Goal: Task Accomplishment & Management: Use online tool/utility

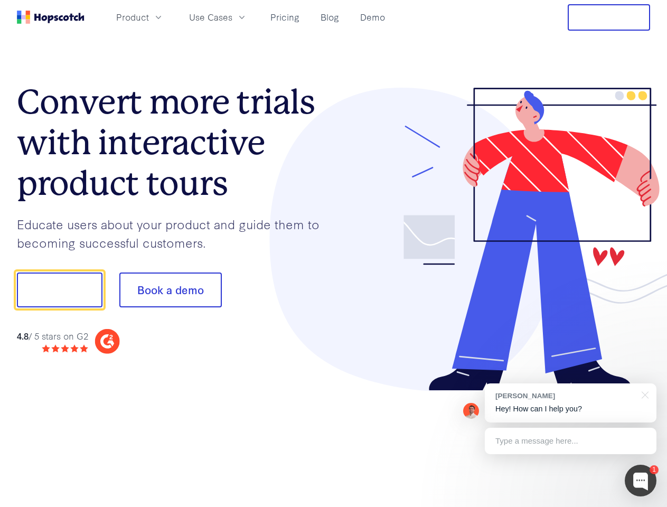
click at [334, 253] on div at bounding box center [492, 240] width 317 height 304
click at [149, 17] on span "Product" at bounding box center [132, 17] width 33 height 13
click at [232, 17] on span "Use Cases" at bounding box center [210, 17] width 43 height 13
click at [609, 17] on button "Free Trial" at bounding box center [609, 17] width 82 height 26
click at [59, 290] on button "Show me!" at bounding box center [60, 289] width 86 height 35
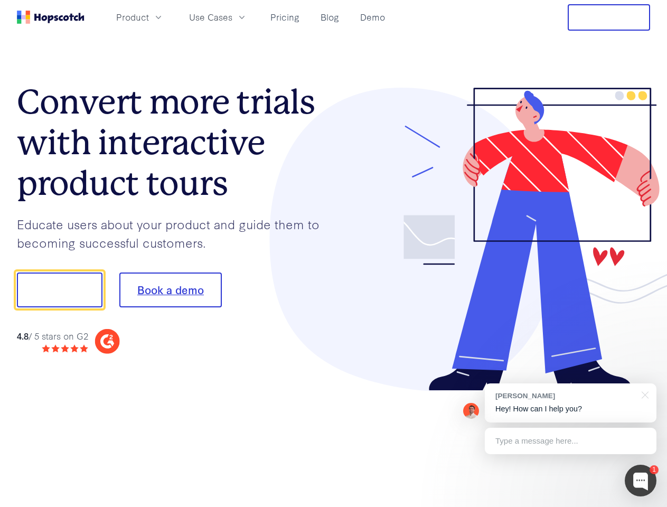
click at [170, 290] on button "Book a demo" at bounding box center [170, 289] width 102 height 35
click at [641, 481] on div at bounding box center [641, 481] width 32 height 32
click at [570, 403] on div "[PERSON_NAME] Hey! How can I help you?" at bounding box center [571, 402] width 172 height 39
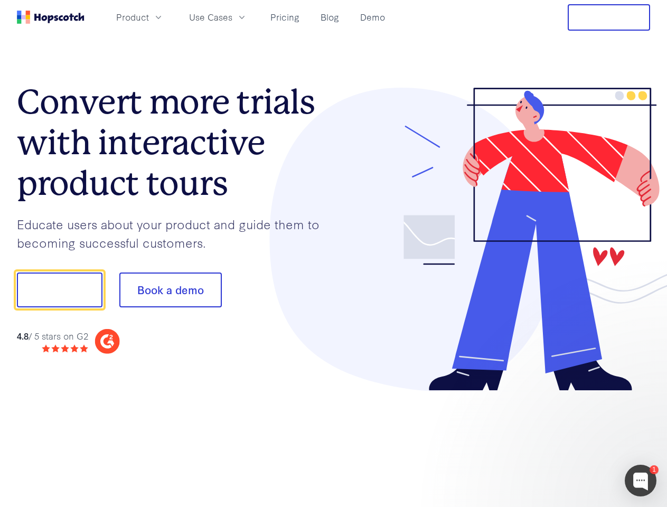
click at [643, 394] on div at bounding box center [557, 288] width 198 height 352
click at [570, 441] on div at bounding box center [557, 359] width 198 height 211
